Goal: Task Accomplishment & Management: Manage account settings

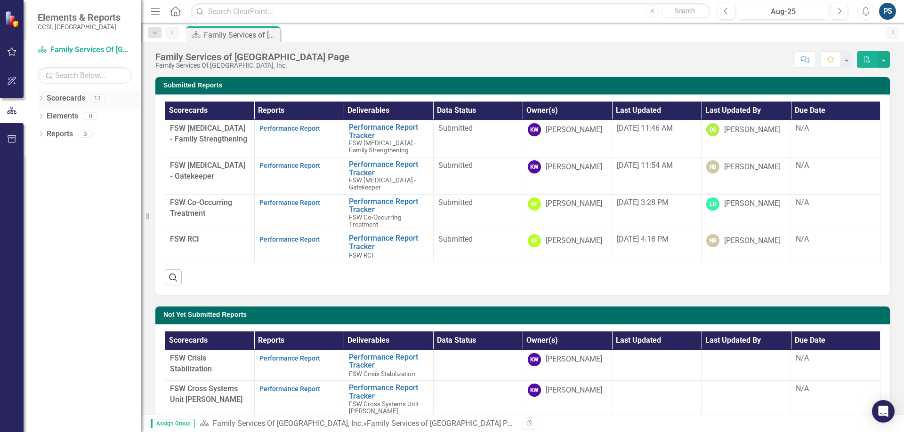
click at [40, 101] on icon "Dropdown" at bounding box center [41, 99] width 7 height 5
click at [46, 115] on icon "Dropdown" at bounding box center [45, 116] width 7 height 6
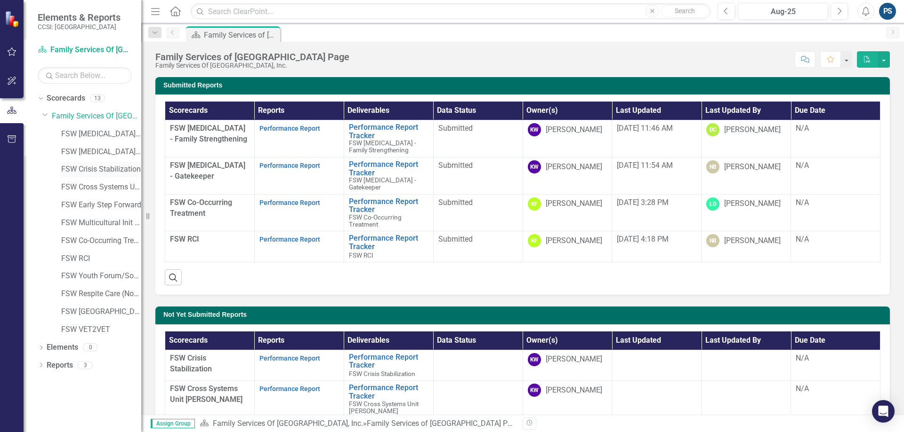
click at [105, 165] on link "FSW Crisis Stabilization" at bounding box center [101, 169] width 80 height 11
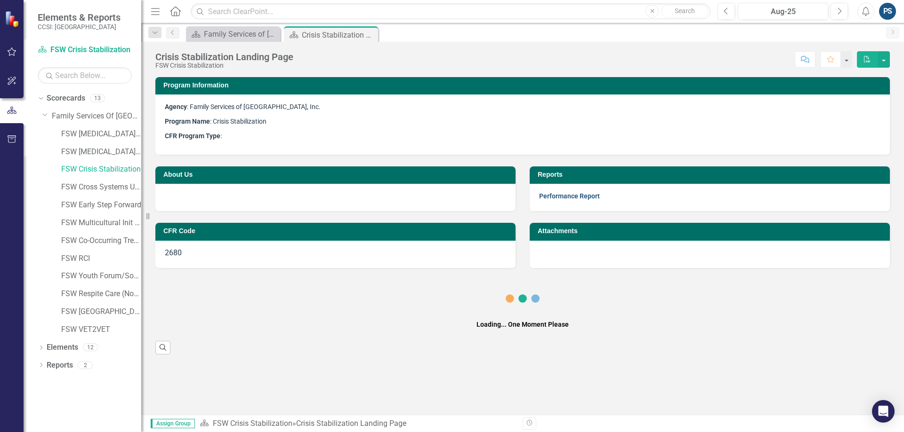
click at [547, 198] on link "Performance Report" at bounding box center [569, 196] width 61 height 8
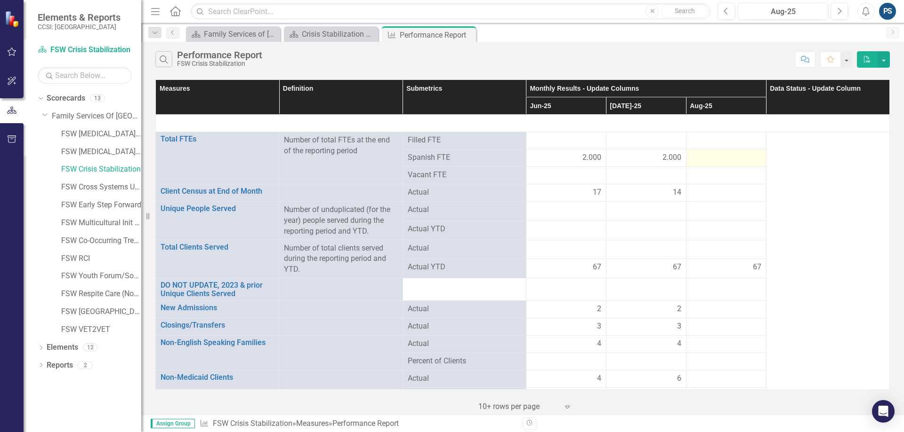
click at [714, 156] on div at bounding box center [726, 157] width 70 height 11
click at [714, 158] on div at bounding box center [726, 157] width 70 height 11
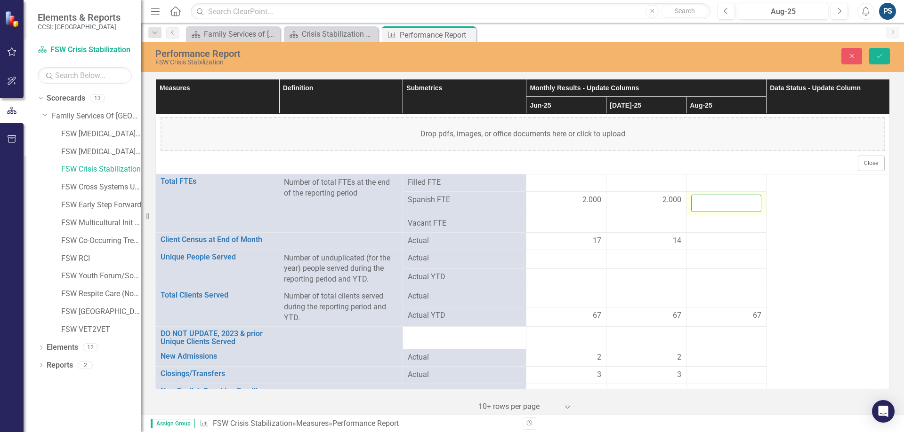
drag, startPoint x: 705, startPoint y: 198, endPoint x: 725, endPoint y: 208, distance: 21.7
click at [705, 198] on input "number" at bounding box center [726, 203] width 70 height 17
click at [748, 201] on input "1" at bounding box center [726, 203] width 70 height 17
type input "2"
click at [748, 201] on input "2" at bounding box center [726, 203] width 70 height 17
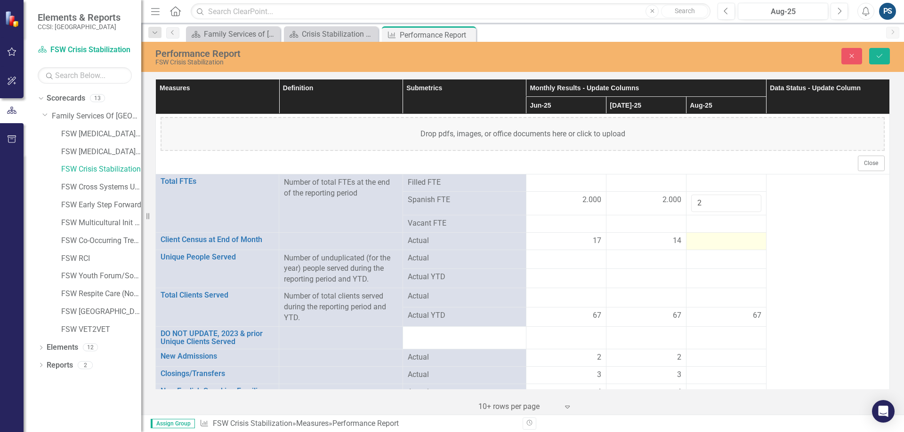
click at [711, 245] on div at bounding box center [726, 241] width 70 height 11
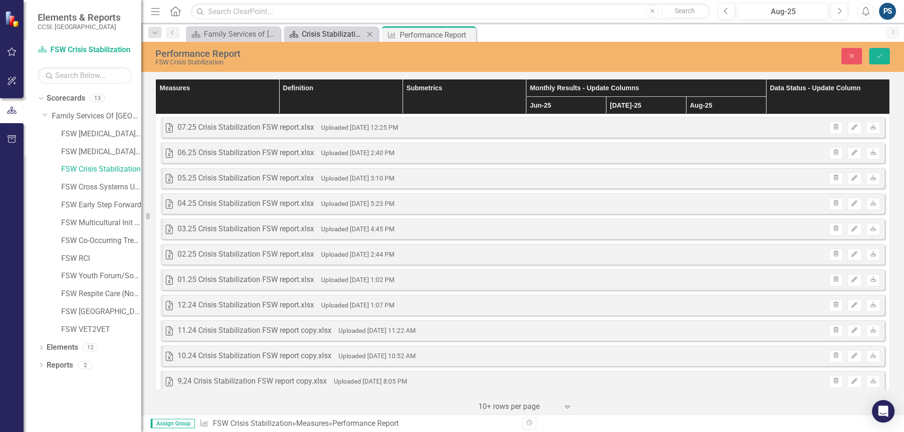
click at [339, 32] on div "Crisis Stabilization Landing Page" at bounding box center [333, 34] width 62 height 12
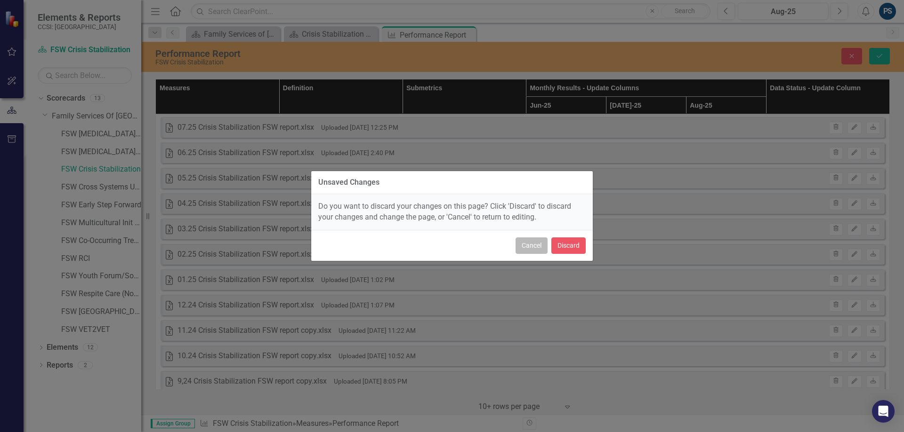
click at [536, 244] on button "Cancel" at bounding box center [531, 246] width 32 height 16
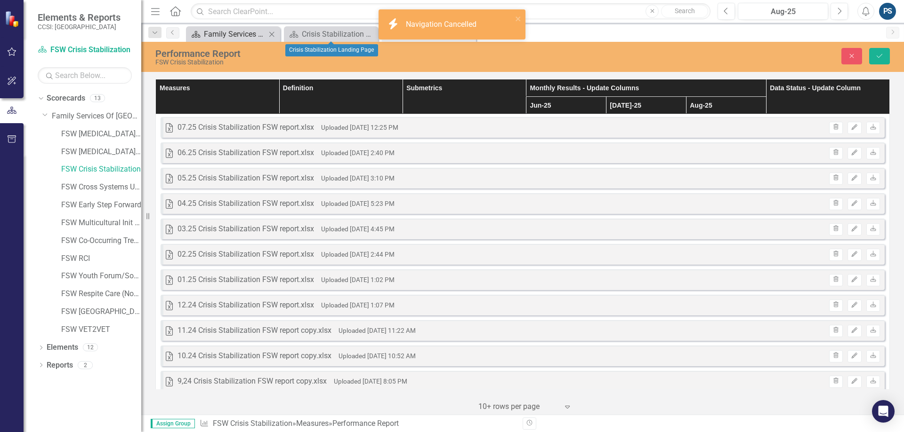
click at [235, 36] on div "Family Services of [GEOGRAPHIC_DATA] Page" at bounding box center [235, 34] width 62 height 12
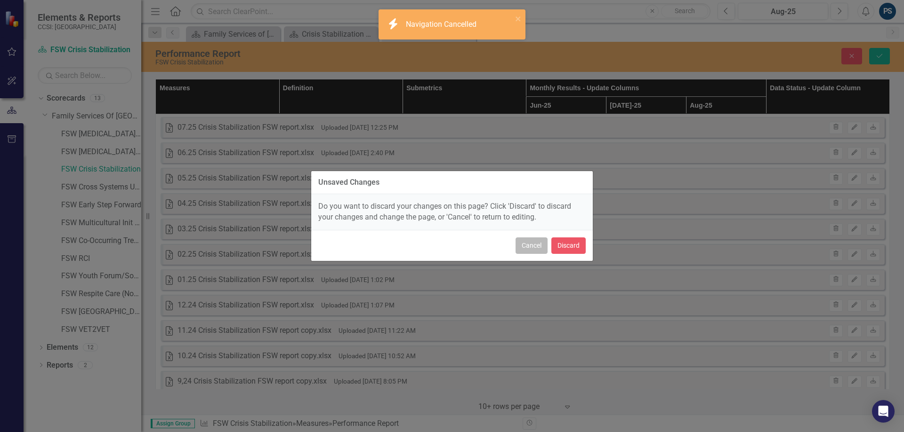
click at [525, 244] on button "Cancel" at bounding box center [531, 246] width 32 height 16
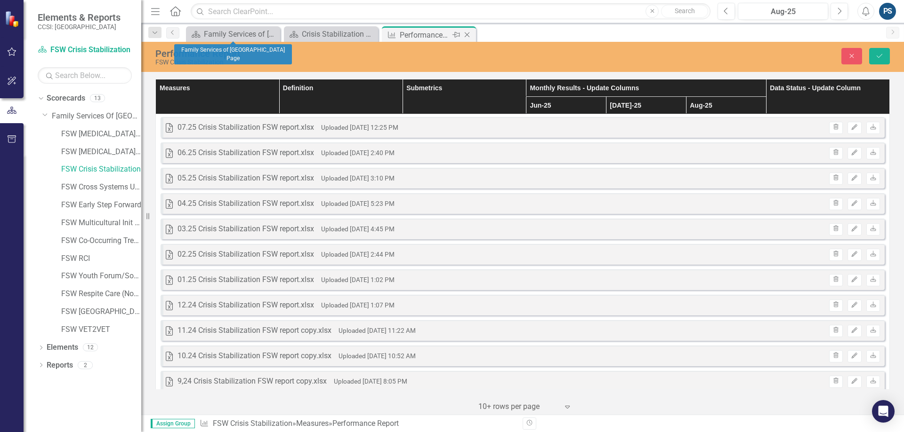
click at [442, 32] on div "Performance Report" at bounding box center [425, 35] width 50 height 12
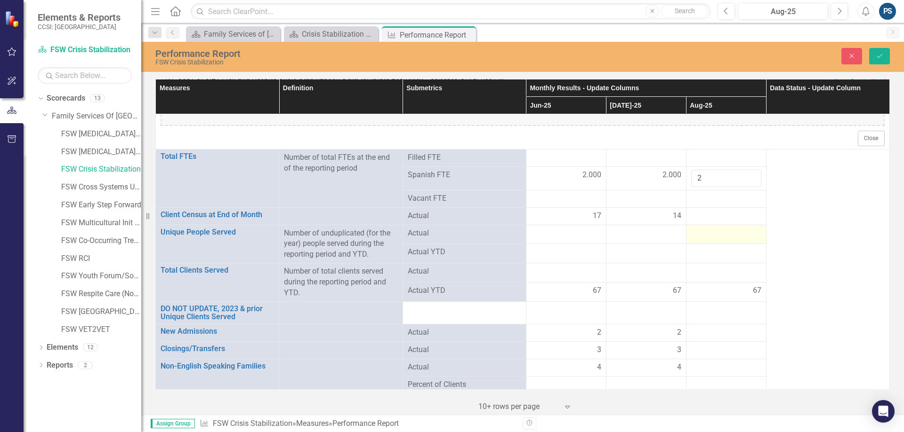
scroll to position [1371, 0]
click at [708, 212] on div at bounding box center [726, 217] width 70 height 11
click at [707, 215] on div at bounding box center [726, 217] width 70 height 11
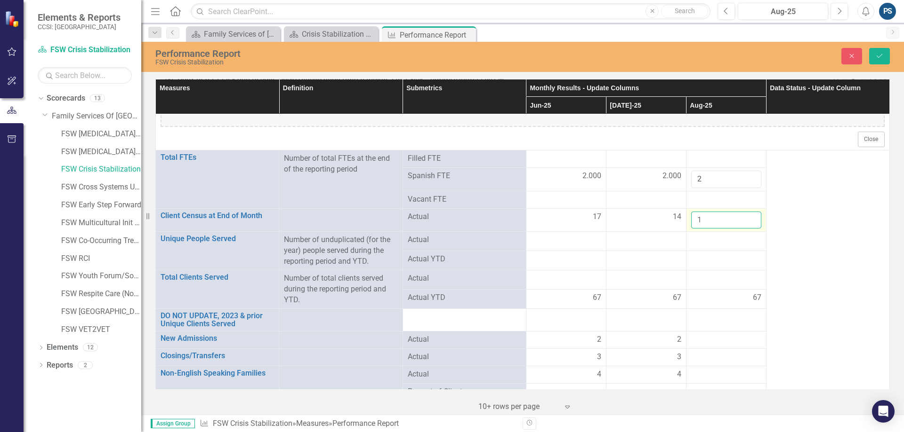
click at [746, 219] on input "1" at bounding box center [726, 220] width 70 height 17
click at [746, 219] on input "2" at bounding box center [726, 220] width 70 height 17
click at [746, 219] on input "3" at bounding box center [726, 220] width 70 height 17
click at [746, 219] on input "4" at bounding box center [726, 220] width 70 height 17
click at [746, 219] on input "5" at bounding box center [726, 220] width 70 height 17
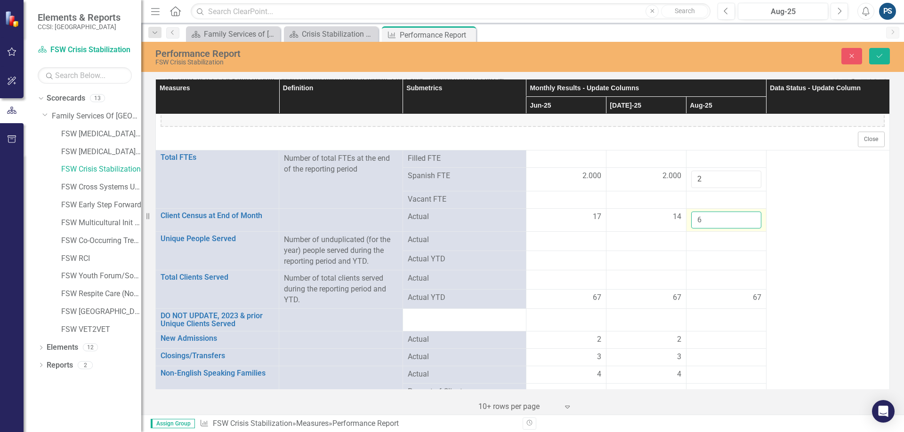
click at [746, 219] on input "6" at bounding box center [726, 220] width 70 height 17
click at [746, 219] on input "7" at bounding box center [726, 220] width 70 height 17
click at [746, 219] on input "8" at bounding box center [726, 220] width 70 height 17
click at [746, 219] on input "9" at bounding box center [726, 220] width 70 height 17
click at [746, 219] on input "10" at bounding box center [726, 220] width 70 height 17
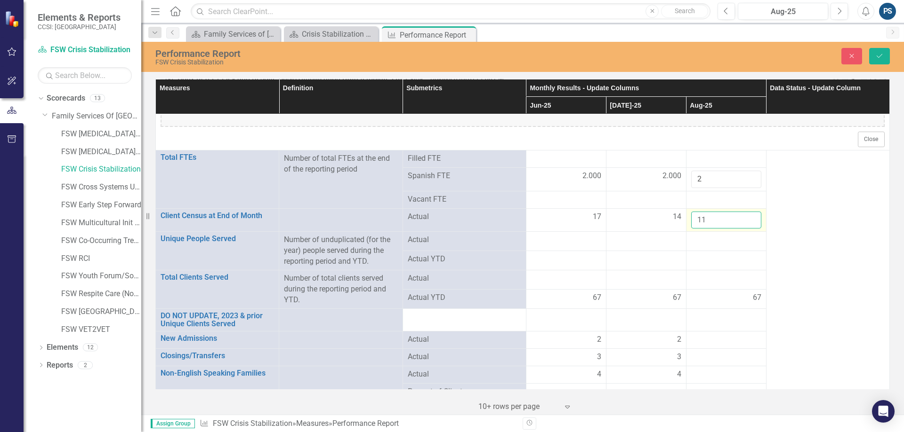
click at [746, 219] on input "11" at bounding box center [726, 220] width 70 height 17
click at [746, 219] on input "12" at bounding box center [726, 220] width 70 height 17
click at [746, 219] on input "13" at bounding box center [726, 220] width 70 height 17
type input "14"
click at [746, 219] on input "14" at bounding box center [726, 220] width 70 height 17
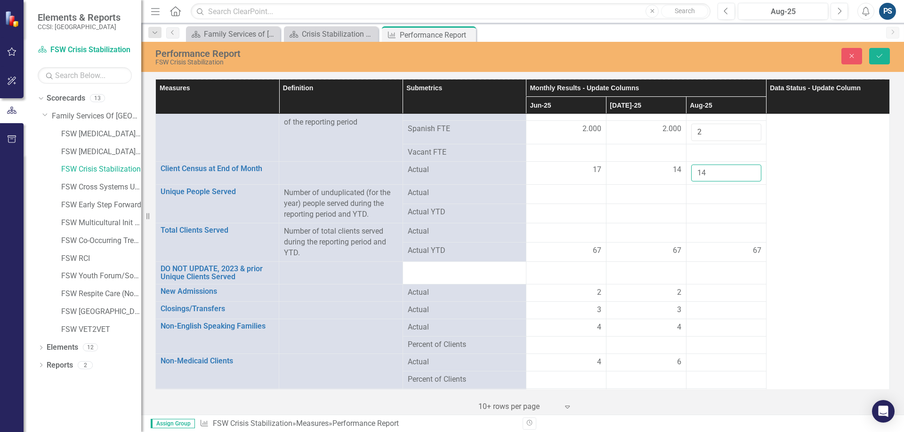
scroll to position [1465, 0]
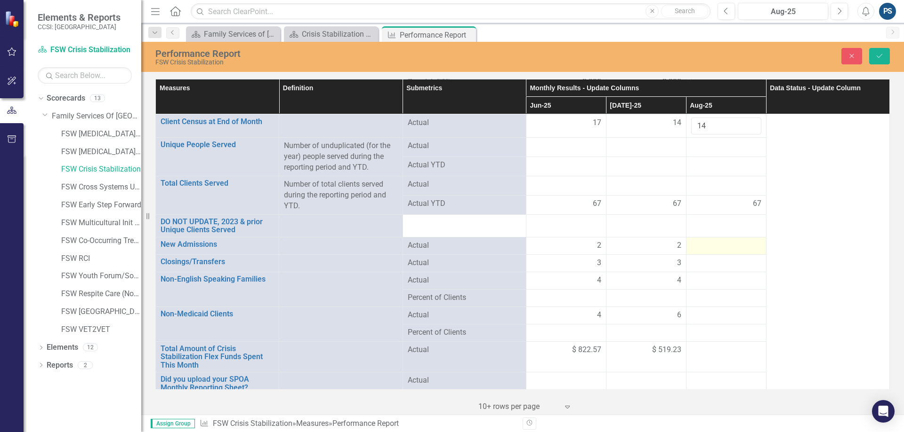
click at [731, 246] on div at bounding box center [726, 245] width 70 height 11
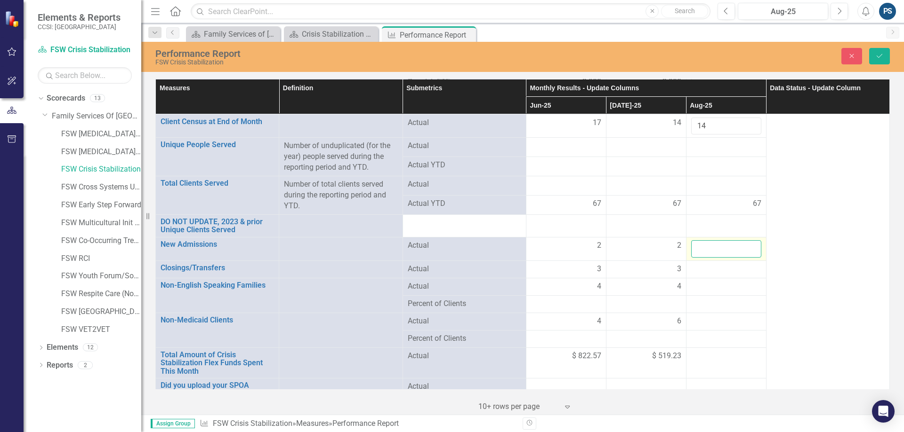
click at [734, 248] on input "number" at bounding box center [726, 248] width 70 height 17
type input "0"
click at [722, 269] on div at bounding box center [726, 269] width 70 height 11
click at [717, 269] on div at bounding box center [726, 269] width 70 height 11
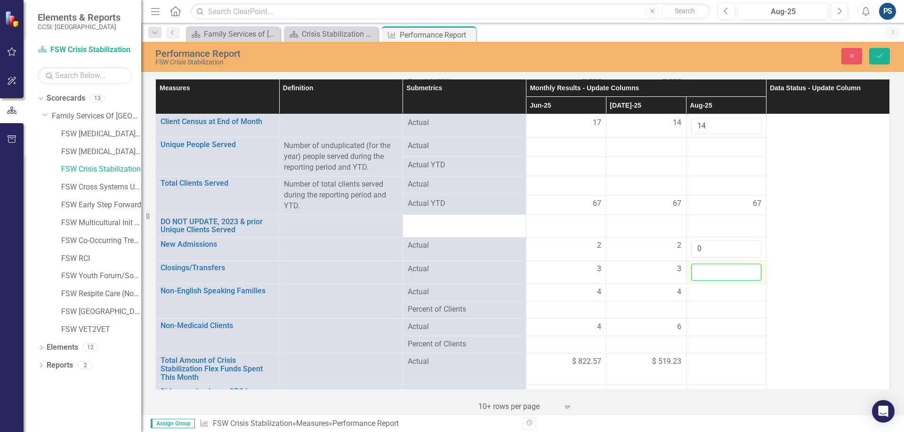
click at [750, 269] on input "number" at bounding box center [726, 272] width 70 height 17
click at [746, 272] on input "1" at bounding box center [726, 272] width 70 height 17
type input "2"
click at [746, 272] on input "2" at bounding box center [726, 272] width 70 height 17
click at [709, 294] on div at bounding box center [726, 292] width 70 height 11
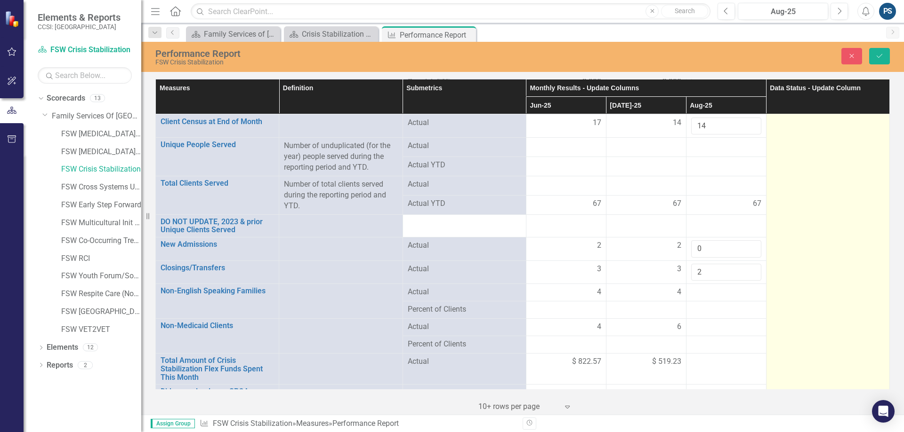
click at [841, 277] on td at bounding box center [827, 232] width 123 height 352
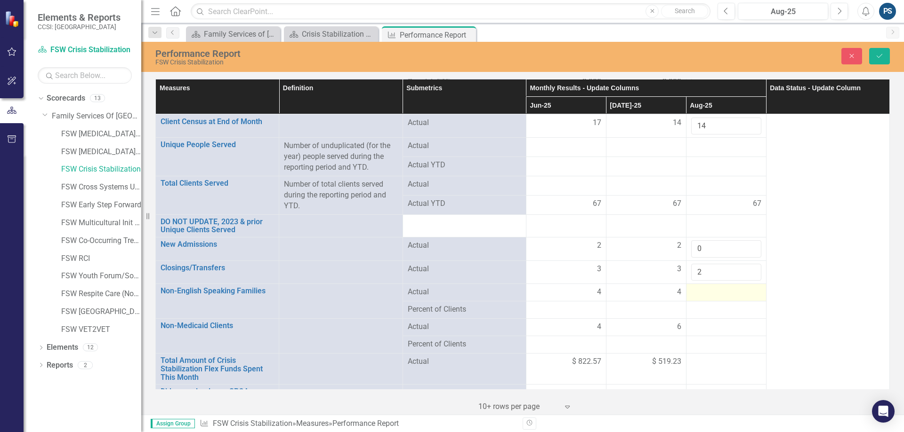
click at [712, 291] on div at bounding box center [726, 292] width 70 height 11
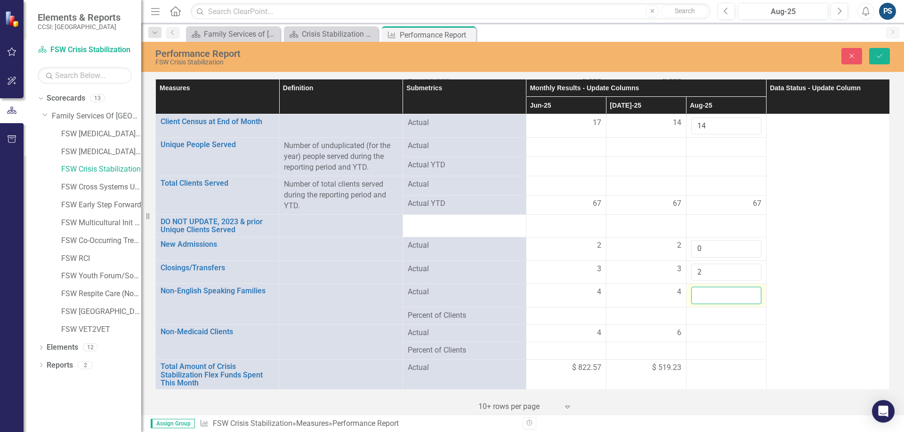
click at [731, 292] on input "number" at bounding box center [726, 295] width 70 height 17
type input "4"
click at [718, 339] on div at bounding box center [726, 333] width 70 height 11
click at [718, 335] on div at bounding box center [726, 333] width 70 height 11
click at [701, 335] on div at bounding box center [726, 333] width 70 height 11
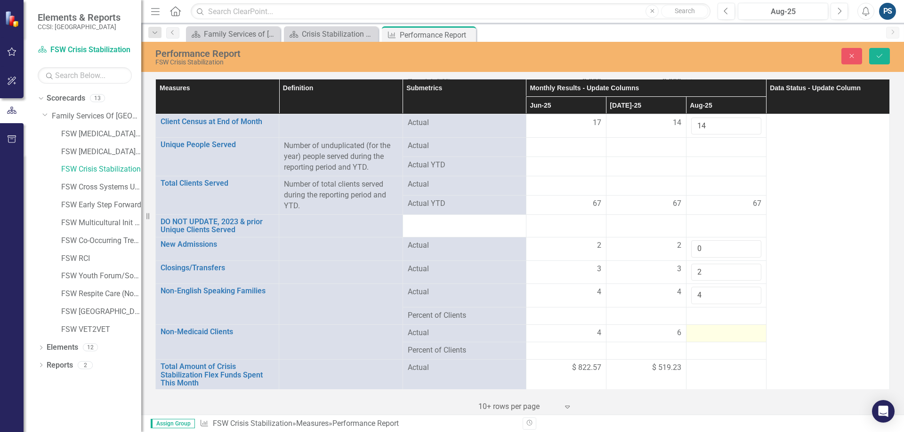
click at [699, 335] on div at bounding box center [726, 333] width 70 height 11
click at [707, 335] on input "number" at bounding box center [726, 336] width 70 height 17
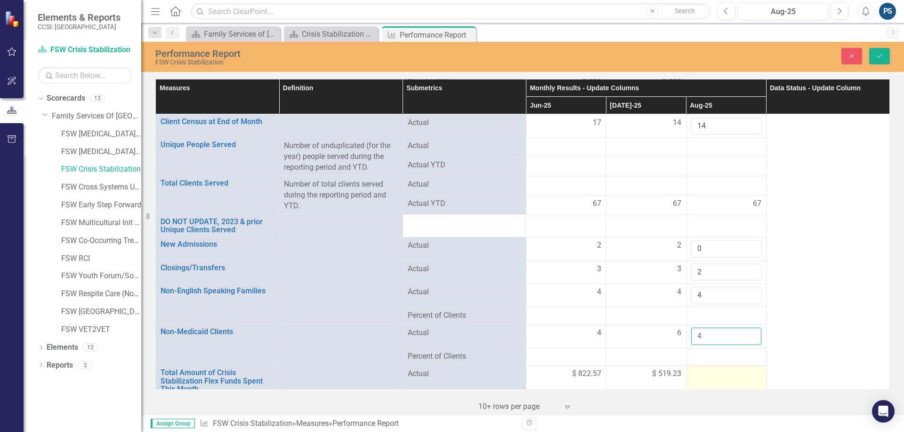
type input "4"
click at [717, 371] on div at bounding box center [726, 374] width 70 height 11
click at [714, 374] on div at bounding box center [726, 374] width 70 height 11
click at [710, 375] on div at bounding box center [726, 374] width 70 height 11
click at [702, 376] on div at bounding box center [726, 374] width 70 height 11
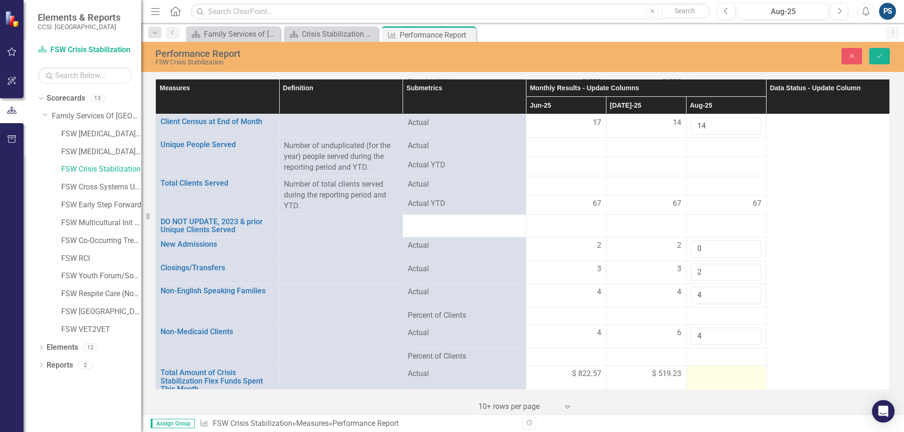
click at [702, 373] on div at bounding box center [726, 374] width 70 height 11
click at [705, 373] on input "number" at bounding box center [726, 377] width 70 height 17
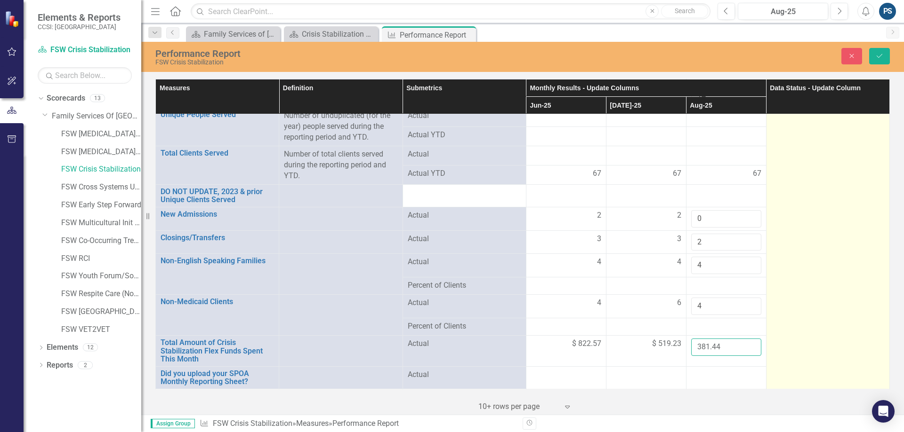
type input "381.44"
click button "Save" at bounding box center [879, 56] width 21 height 16
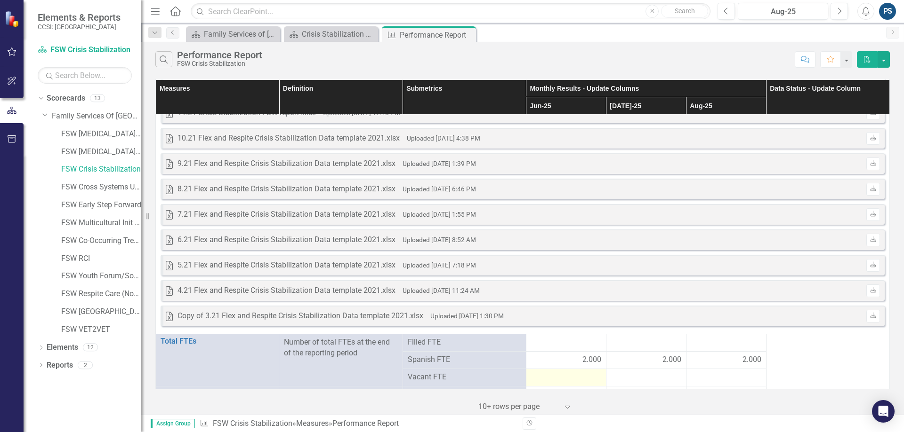
scroll to position [1217, 0]
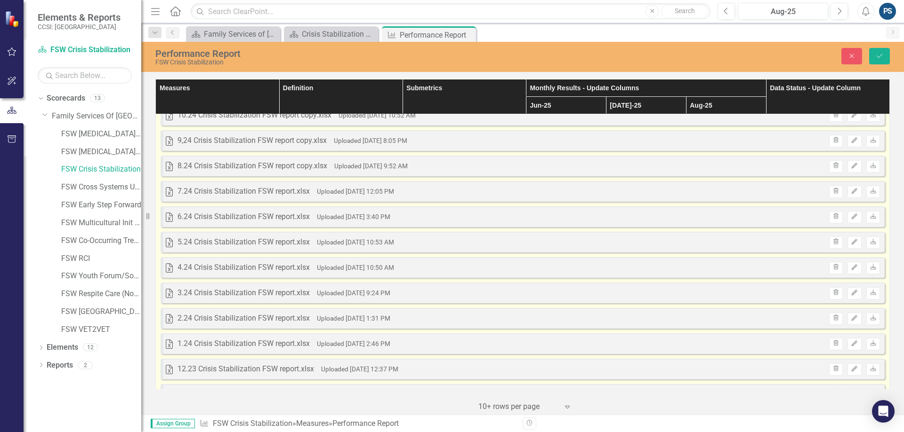
scroll to position [72, 0]
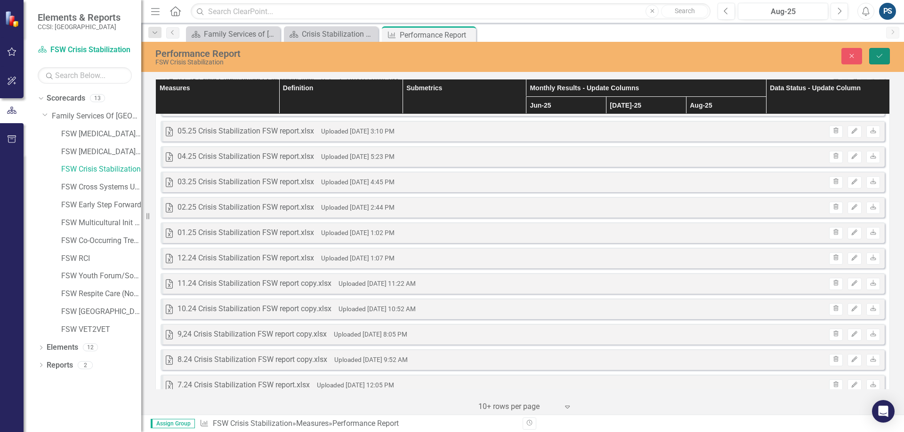
click at [876, 56] on icon "Save" at bounding box center [879, 56] width 8 height 7
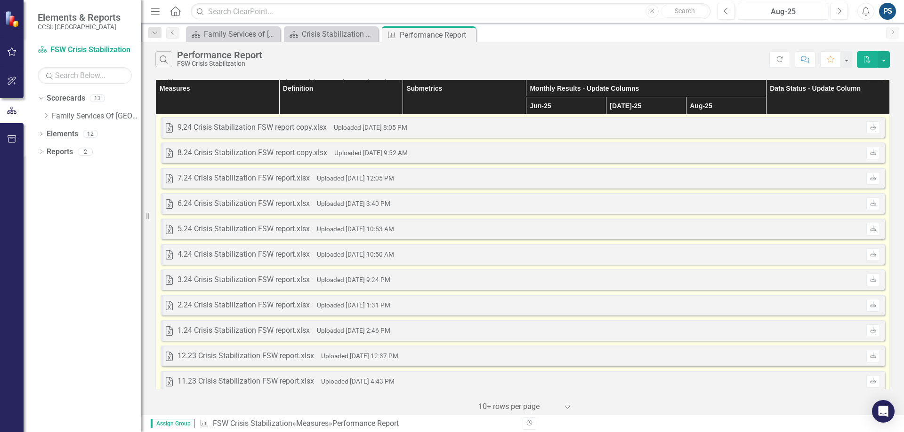
scroll to position [19, 0]
